Goal: Navigation & Orientation: Find specific page/section

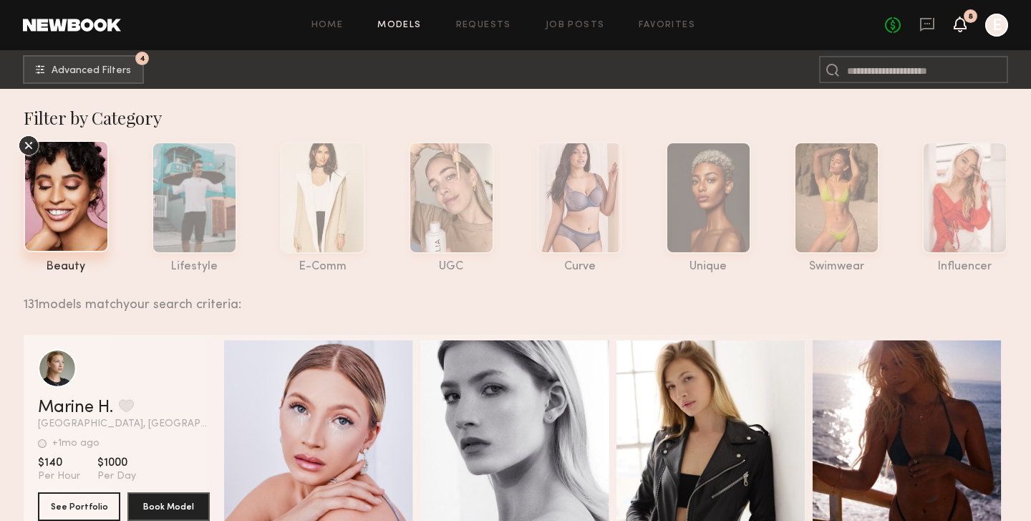
click at [960, 16] on icon at bounding box center [960, 16] width 1 height 1
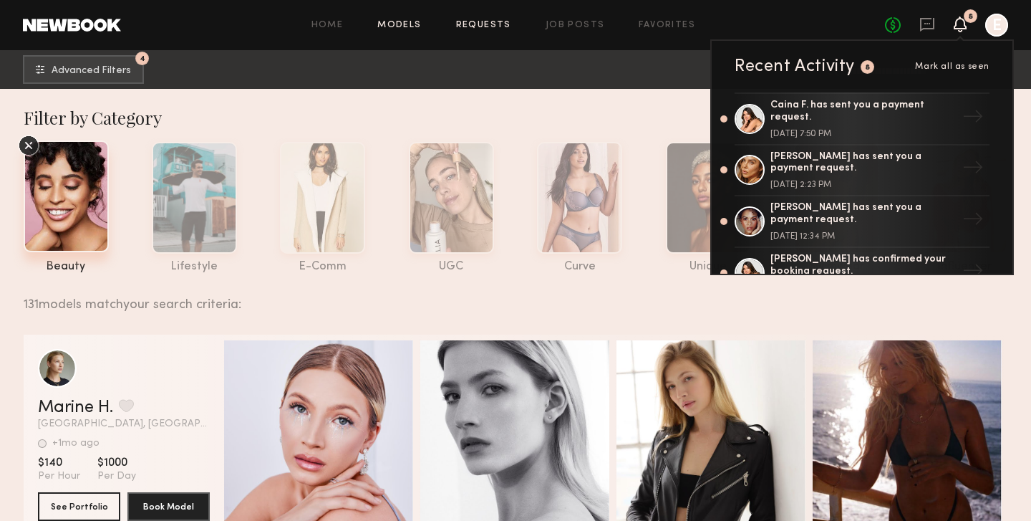
click at [511, 29] on div "Home Models Requests Job Posts Favorites Sign Out" at bounding box center [503, 25] width 764 height 9
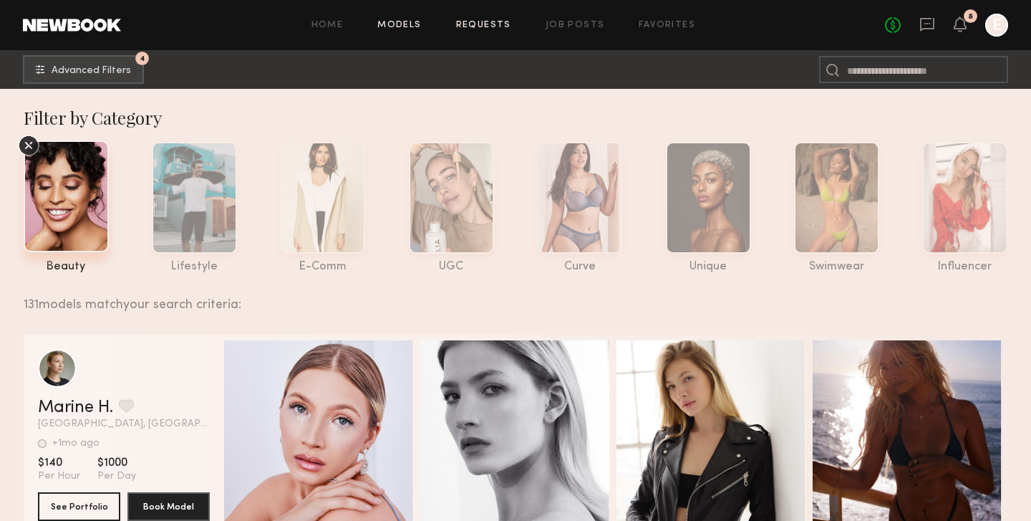
click at [509, 29] on link "Requests" at bounding box center [483, 25] width 55 height 9
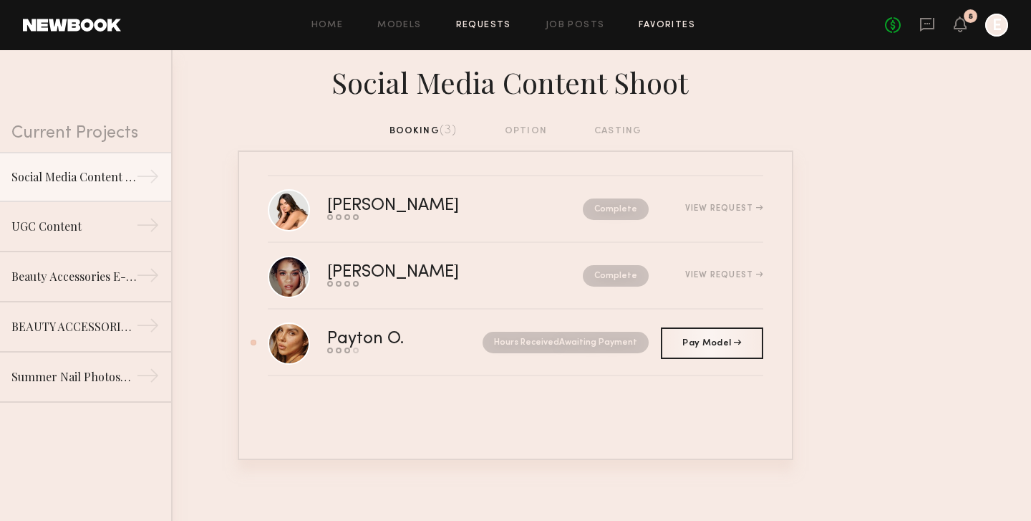
click at [664, 23] on link "Favorites" at bounding box center [667, 25] width 57 height 9
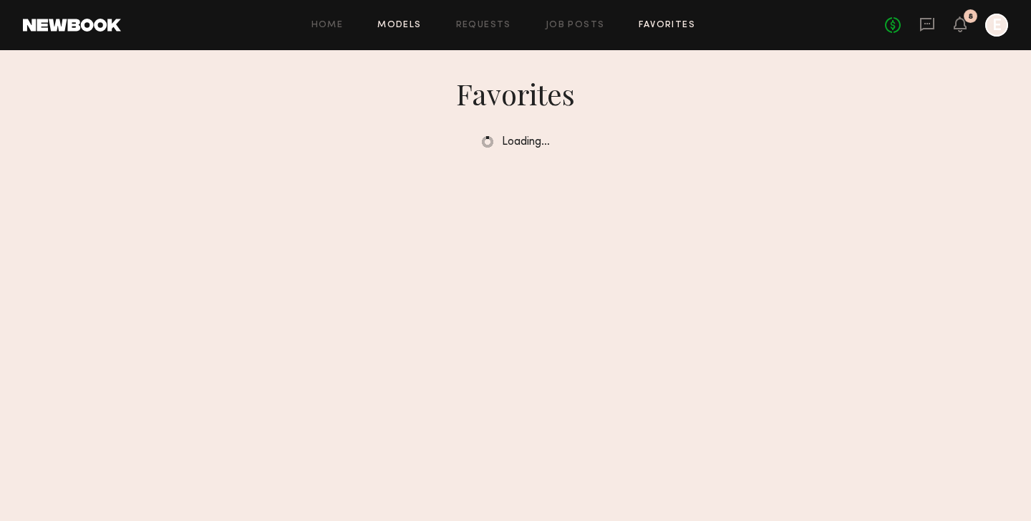
click at [402, 22] on link "Models" at bounding box center [399, 25] width 44 height 9
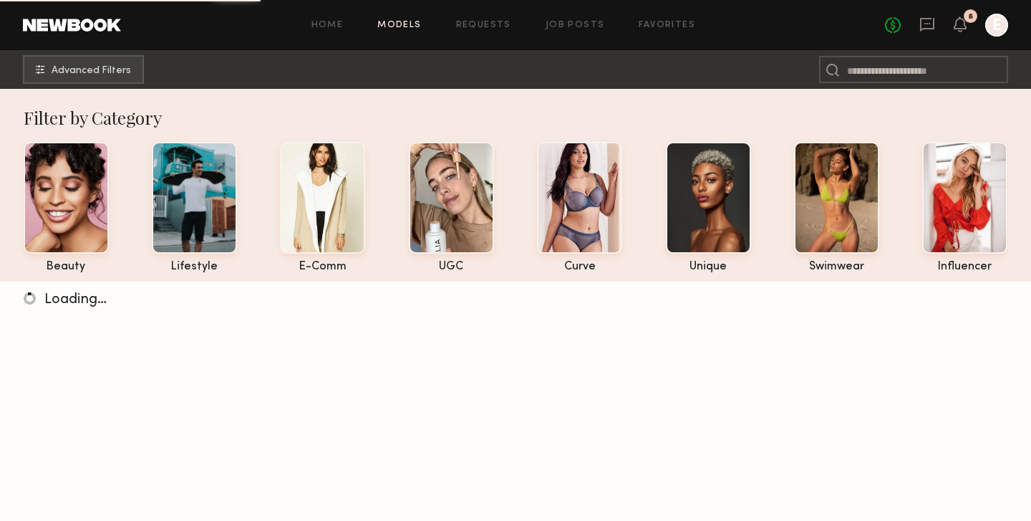
click at [496, 211] on div "beauty lifestyle e-comm UGC curve unique swimwear influencer" at bounding box center [505, 204] width 1008 height 138
click at [474, 213] on div at bounding box center [451, 196] width 85 height 112
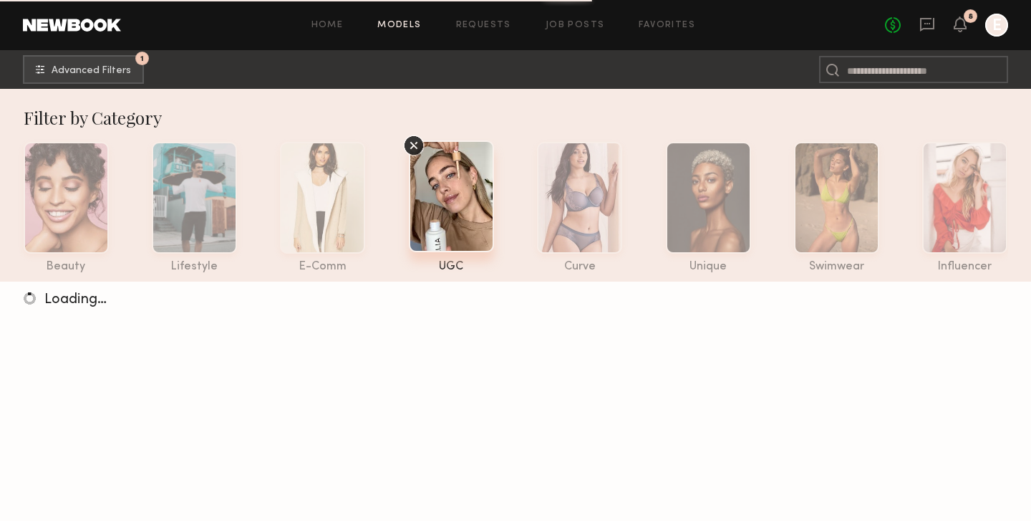
click at [436, 168] on div at bounding box center [451, 196] width 85 height 112
